Goal: Transaction & Acquisition: Purchase product/service

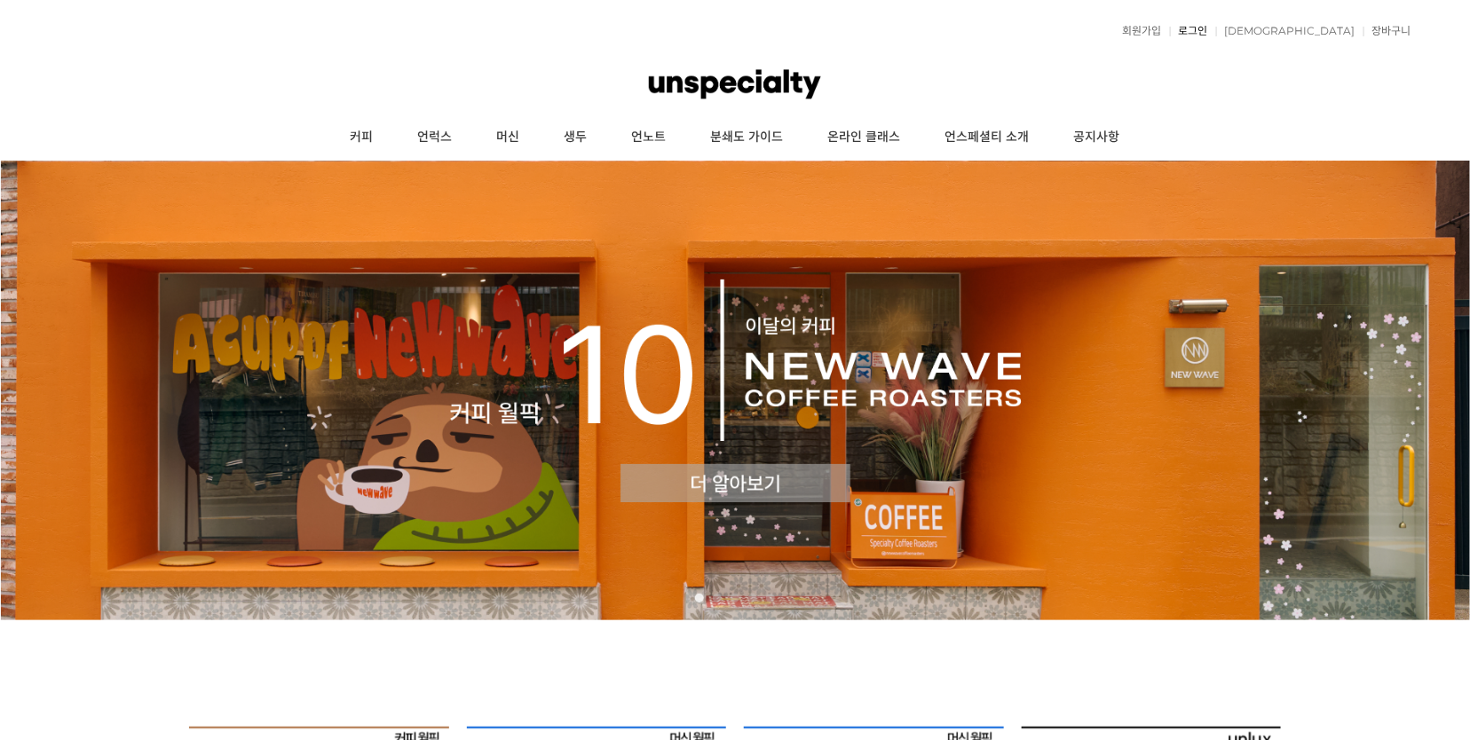
click at [1208, 28] on link "로그인" at bounding box center [1189, 31] width 38 height 11
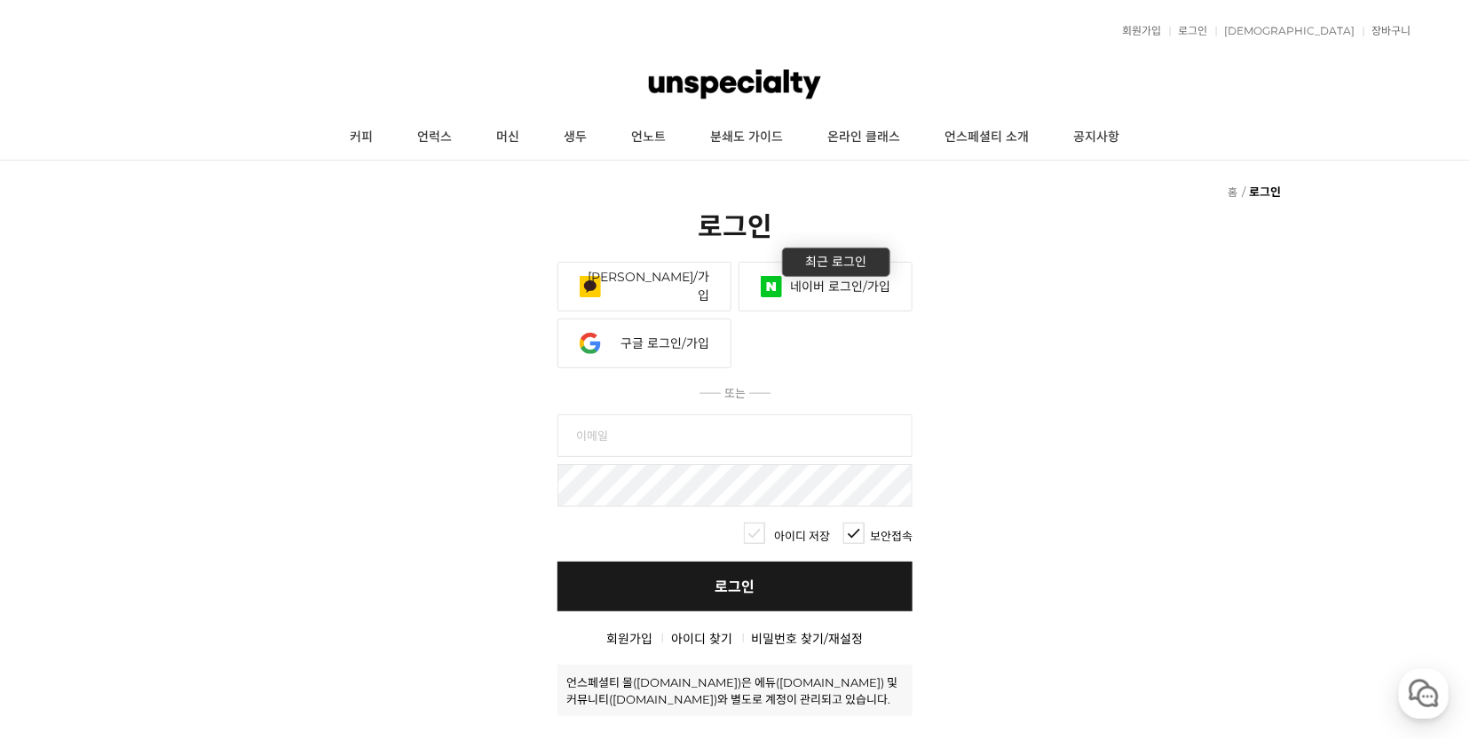
click at [821, 295] on link "네이버 로그인/가입" at bounding box center [825, 287] width 174 height 50
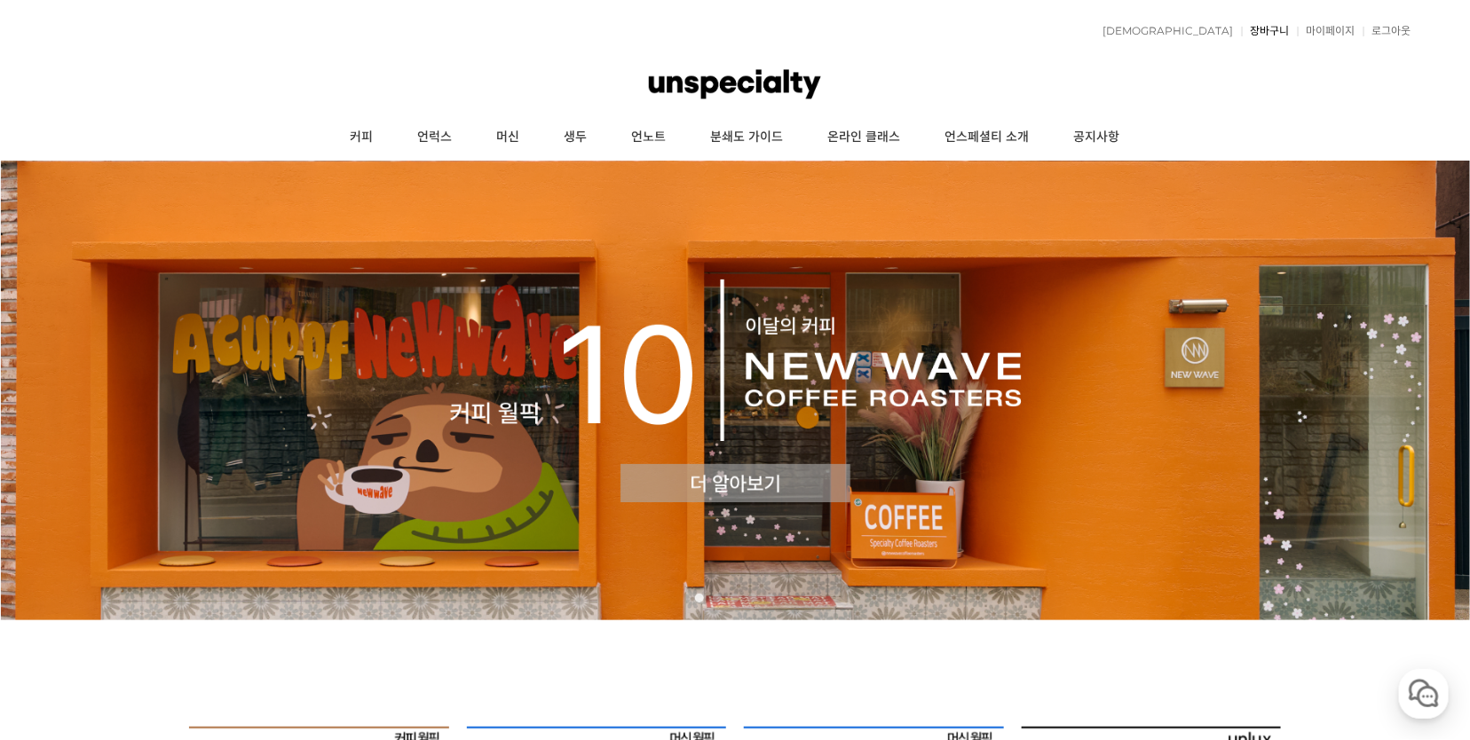
click at [1262, 28] on link "장바구니" at bounding box center [1265, 31] width 48 height 11
